Goal: Consume media (video, audio): Consume media (video, audio)

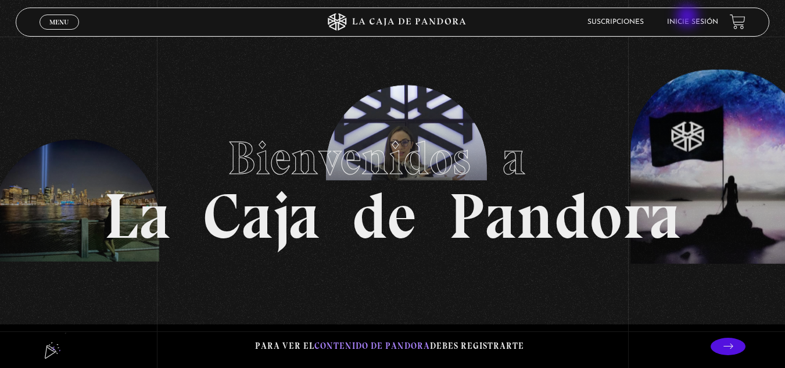
click at [689, 17] on li "Inicie sesión" at bounding box center [692, 22] width 51 height 18
click at [700, 16] on li "Inicie sesión" at bounding box center [692, 22] width 51 height 18
click at [701, 22] on link "Inicie sesión" at bounding box center [692, 22] width 51 height 7
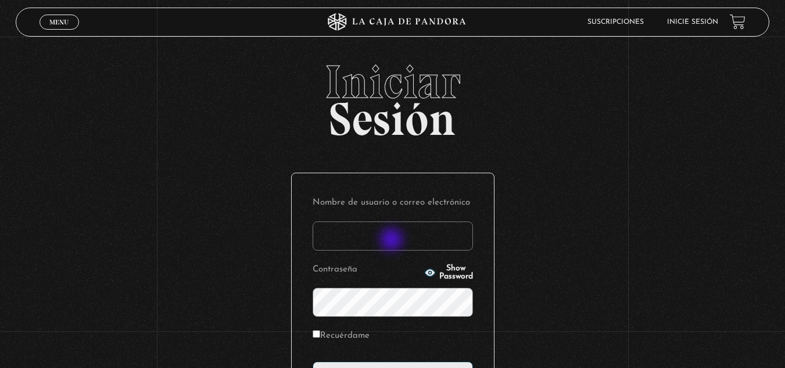
click at [393, 241] on input "Nombre de usuario o correo electrónico" at bounding box center [393, 235] width 160 height 29
type input "glenmb16@gmail.com"
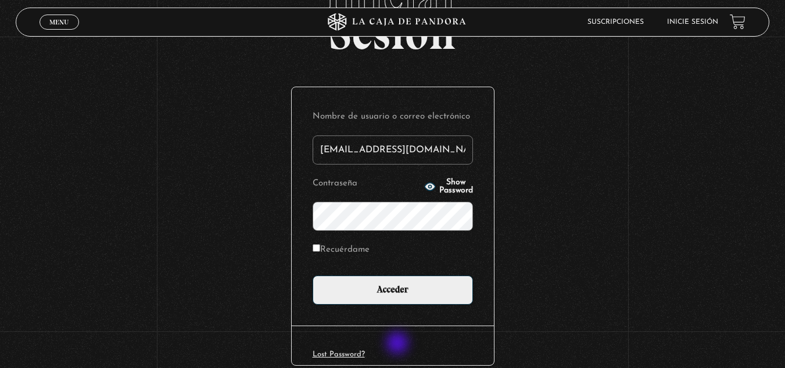
scroll to position [116, 0]
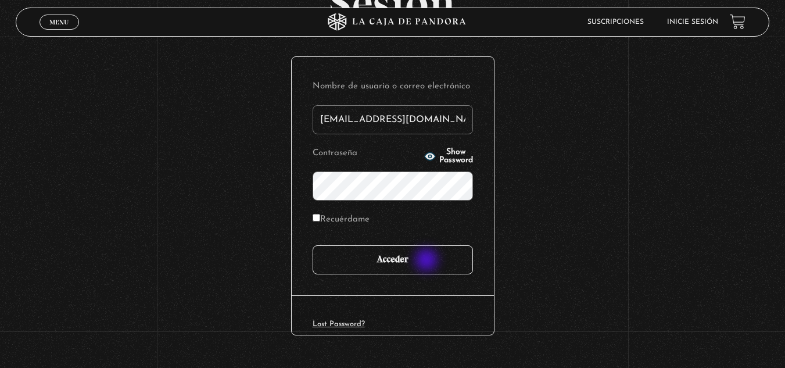
click at [428, 261] on input "Acceder" at bounding box center [393, 259] width 160 height 29
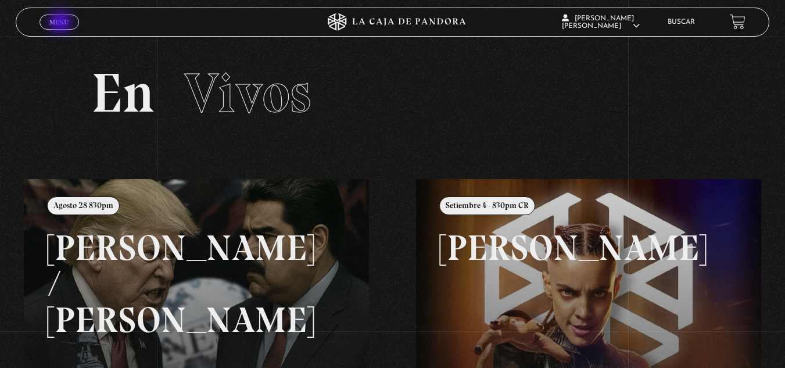
click at [62, 23] on span "Menu" at bounding box center [58, 22] width 19 height 7
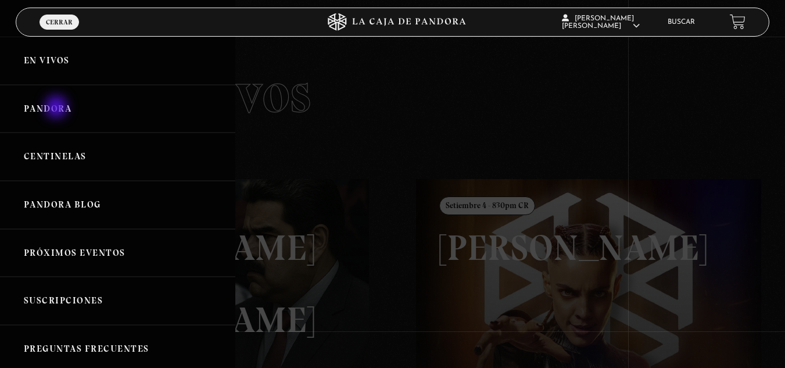
click at [58, 108] on link "Pandora" at bounding box center [117, 109] width 235 height 48
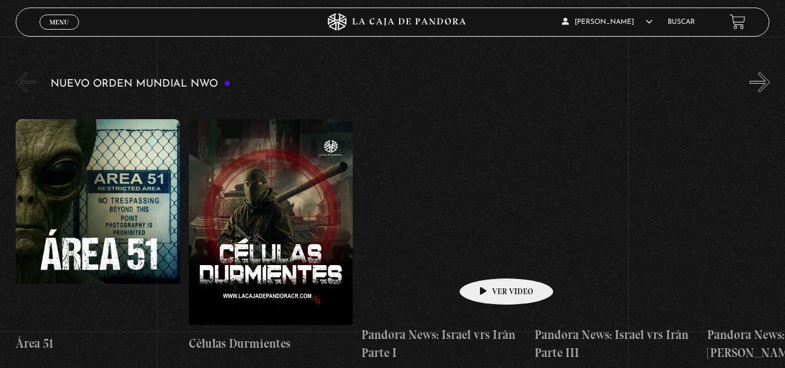
scroll to position [174, 0]
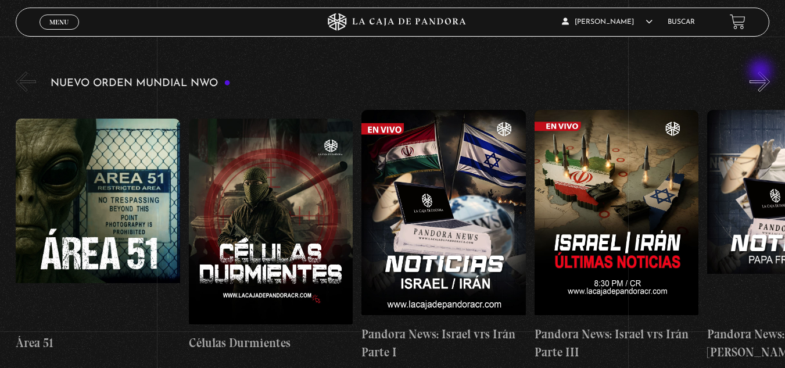
click at [762, 72] on button "»" at bounding box center [760, 81] width 20 height 20
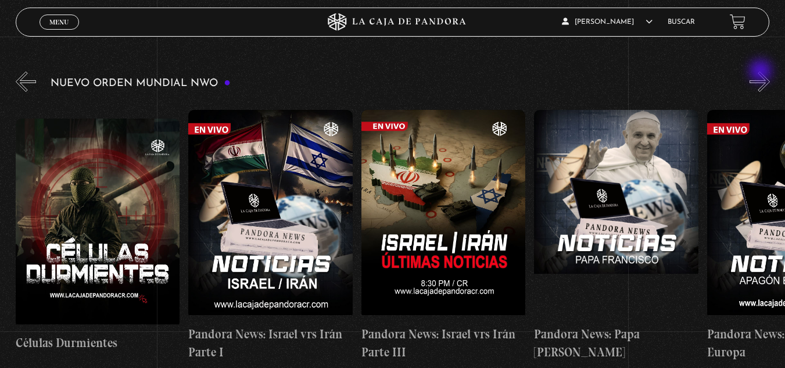
click at [762, 72] on button "»" at bounding box center [760, 81] width 20 height 20
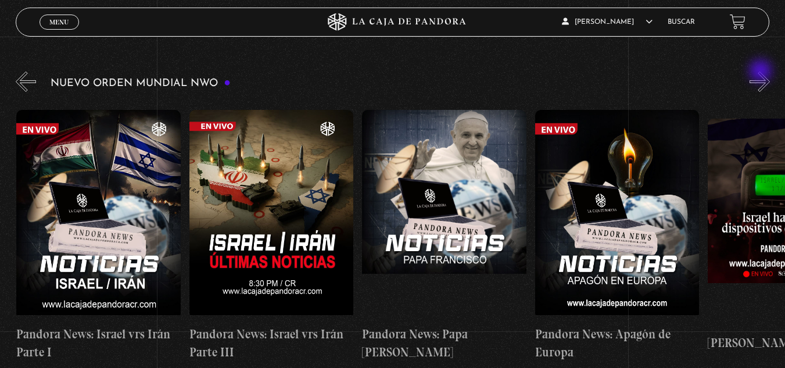
scroll to position [0, 346]
click at [765, 80] on button "»" at bounding box center [760, 81] width 20 height 20
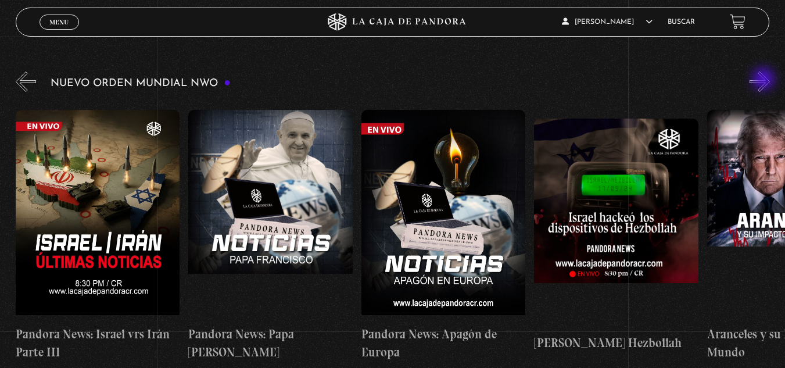
click at [765, 80] on button "»" at bounding box center [760, 81] width 20 height 20
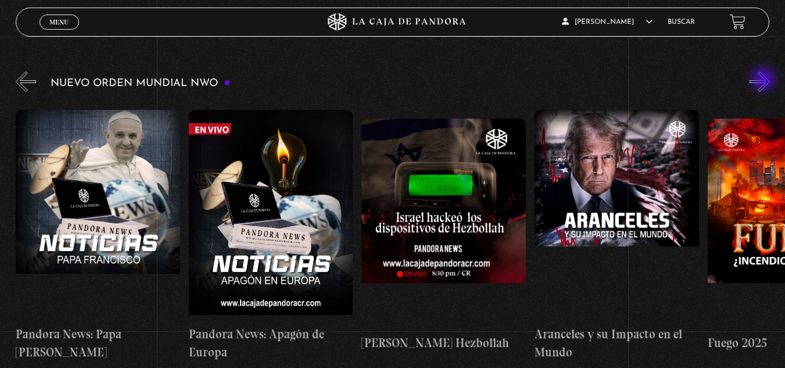
click at [765, 80] on button "»" at bounding box center [760, 81] width 20 height 20
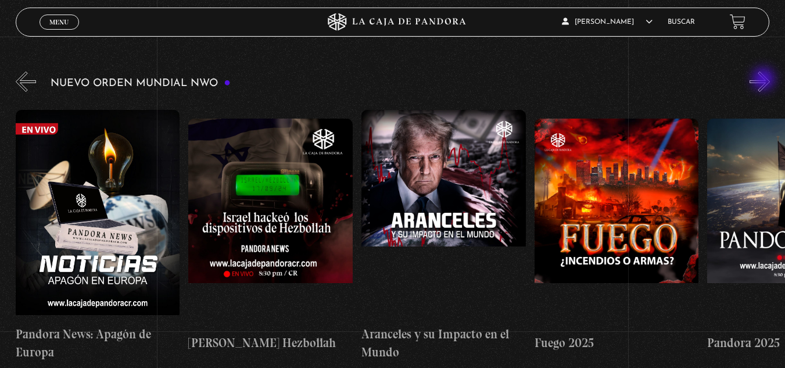
click at [765, 80] on button "»" at bounding box center [760, 81] width 20 height 20
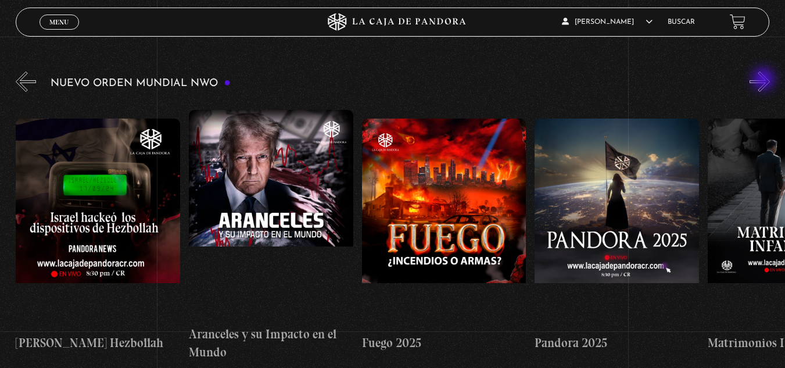
click at [765, 80] on button "»" at bounding box center [760, 81] width 20 height 20
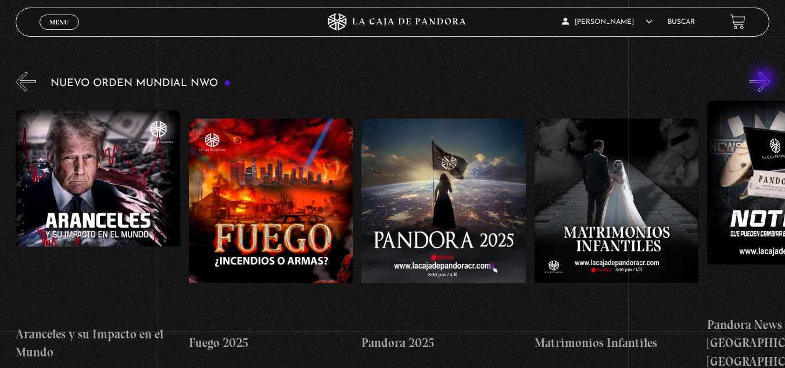
click at [765, 80] on button "»" at bounding box center [760, 81] width 20 height 20
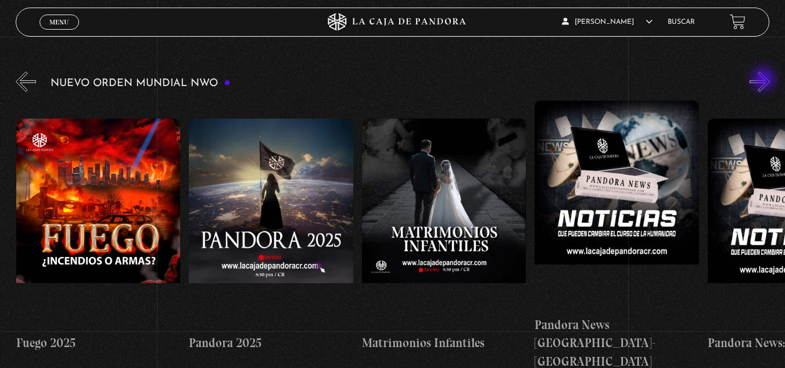
click at [765, 80] on button "»" at bounding box center [760, 81] width 20 height 20
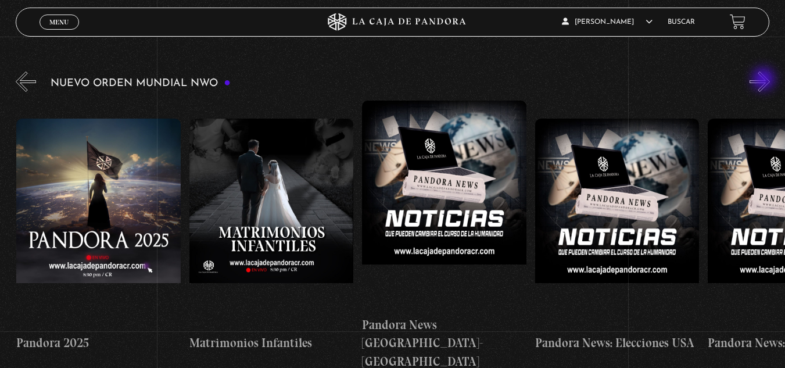
click at [765, 80] on button "»" at bounding box center [760, 81] width 20 height 20
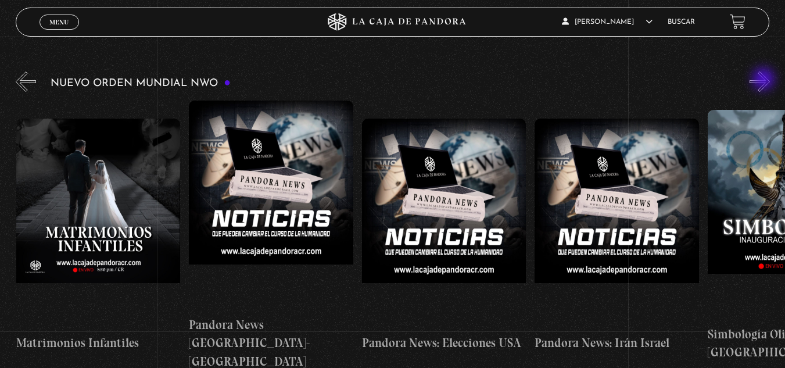
click at [765, 80] on button "»" at bounding box center [760, 81] width 20 height 20
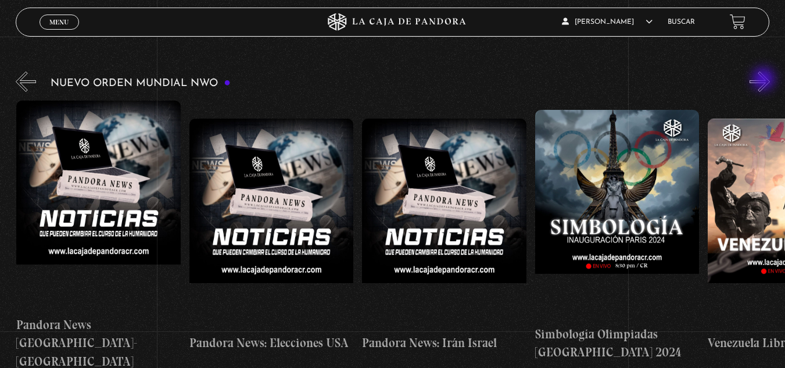
scroll to position [0, 1902]
click at [765, 80] on button "»" at bounding box center [760, 81] width 20 height 20
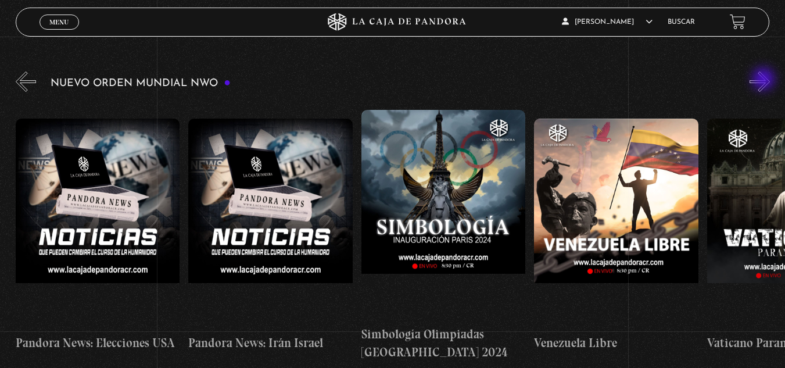
click at [765, 80] on button "»" at bounding box center [760, 81] width 20 height 20
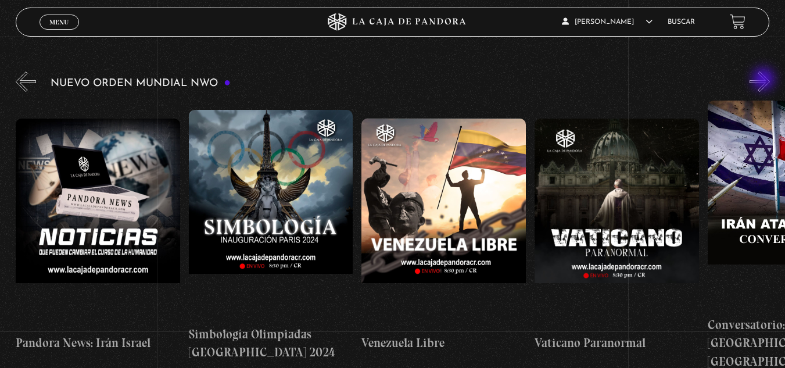
click at [765, 80] on button "»" at bounding box center [760, 81] width 20 height 20
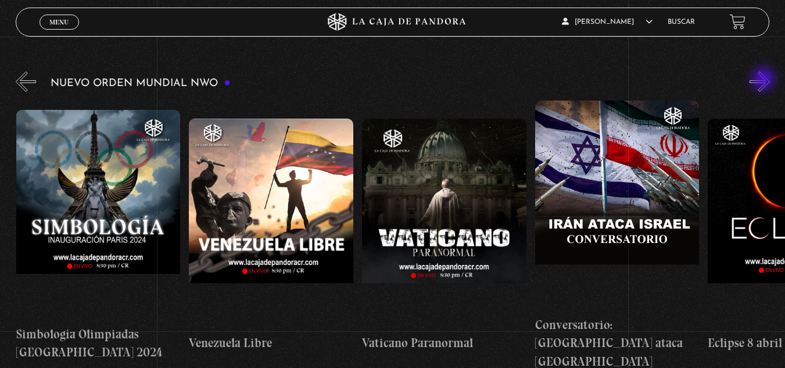
scroll to position [0, 2421]
click at [765, 80] on button "»" at bounding box center [760, 81] width 20 height 20
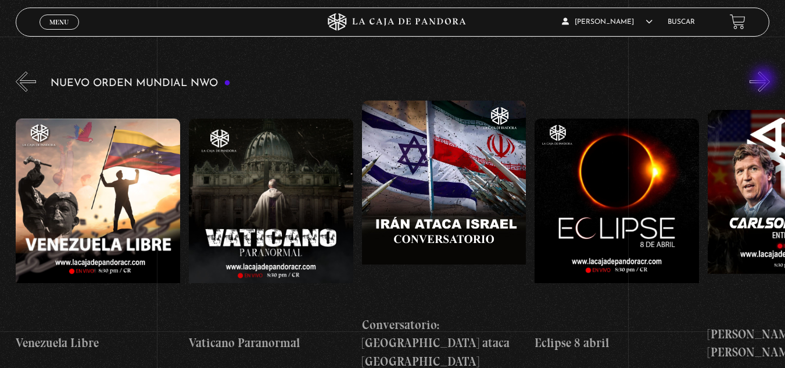
click at [765, 80] on button "»" at bounding box center [760, 81] width 20 height 20
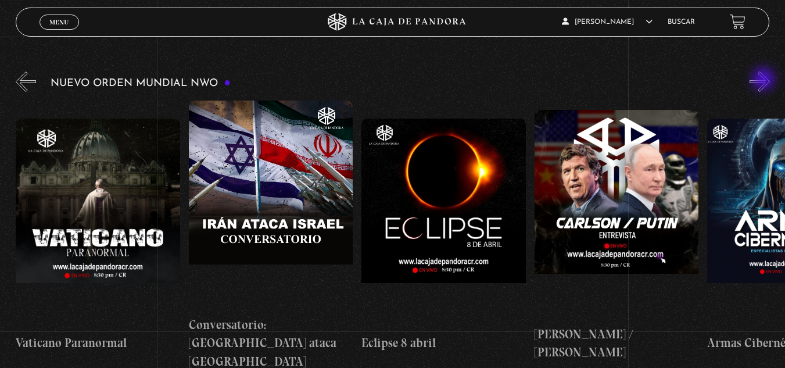
click at [765, 80] on button "»" at bounding box center [760, 81] width 20 height 20
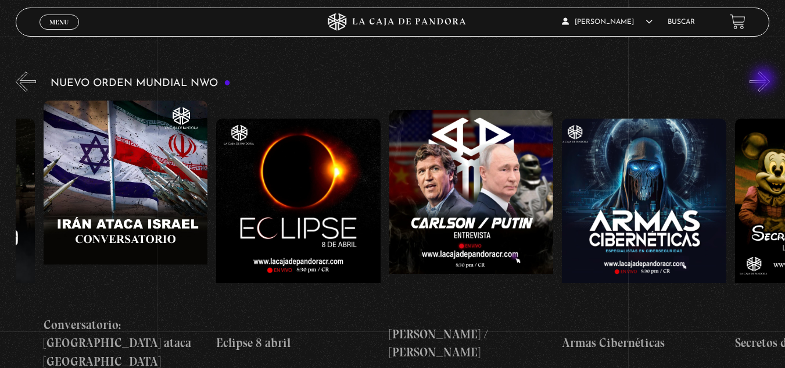
scroll to position [0, 2939]
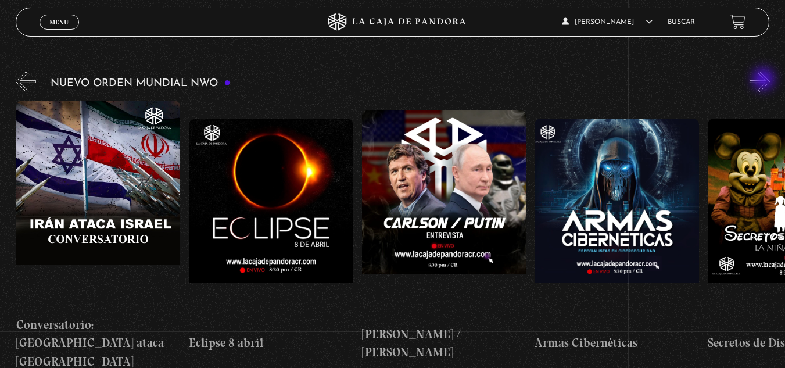
click at [765, 80] on button "»" at bounding box center [760, 81] width 20 height 20
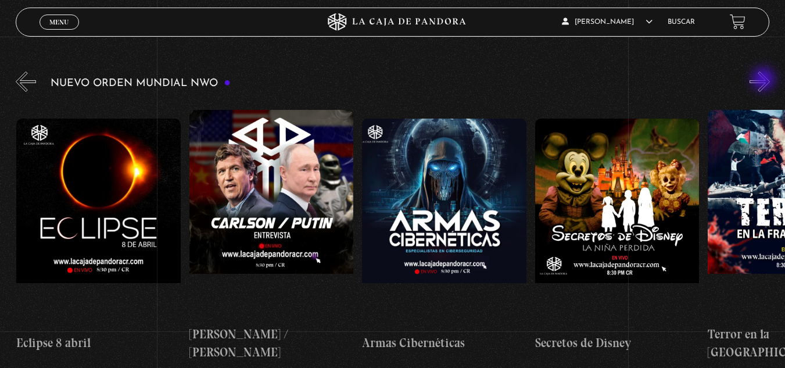
scroll to position [0, 3113]
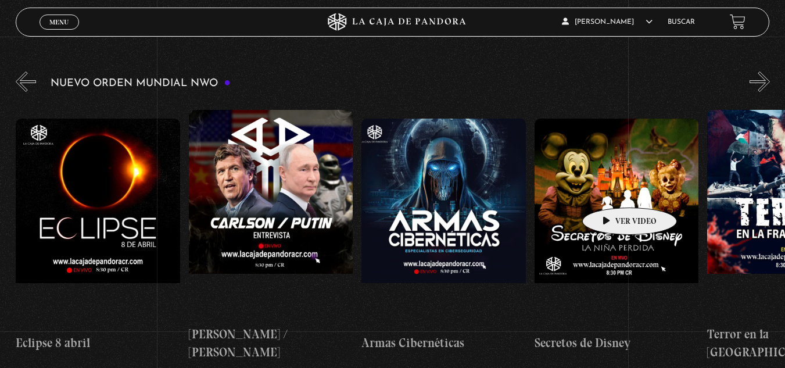
click at [611, 190] on figure at bounding box center [617, 223] width 164 height 209
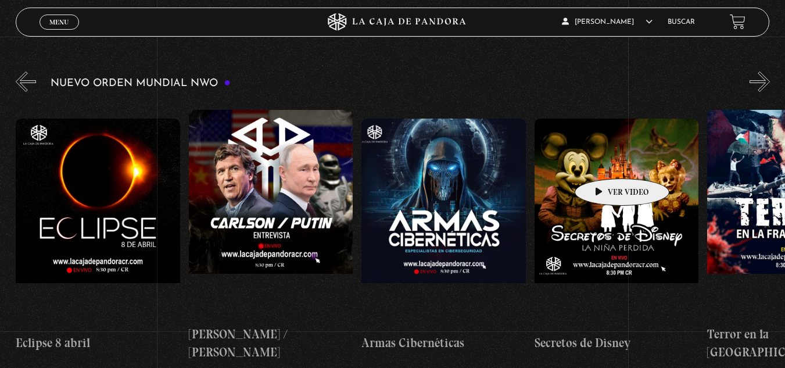
click at [604, 161] on figure at bounding box center [617, 223] width 164 height 209
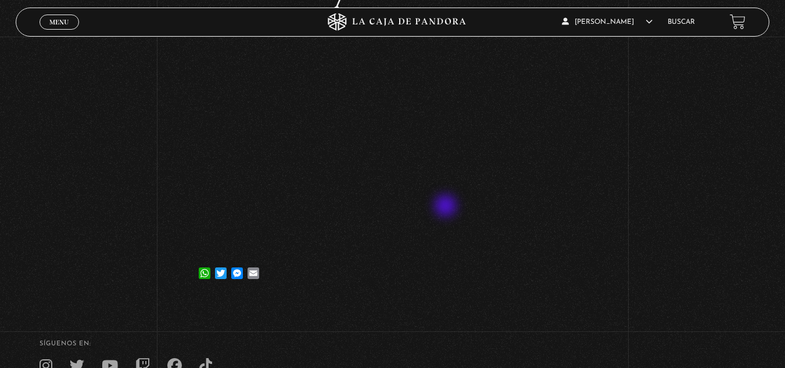
scroll to position [174, 0]
